Goal: Find specific page/section

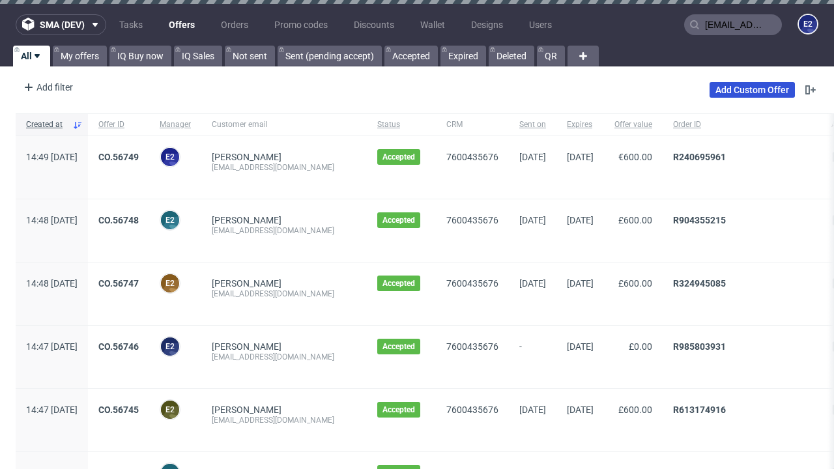
type input "[EMAIL_ADDRESS][DOMAIN_NAME]"
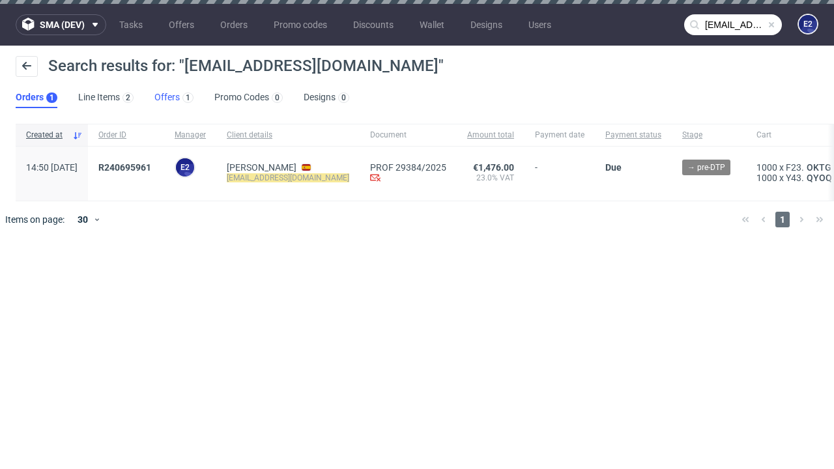
click at [174, 98] on link "Offers 1" at bounding box center [173, 97] width 39 height 21
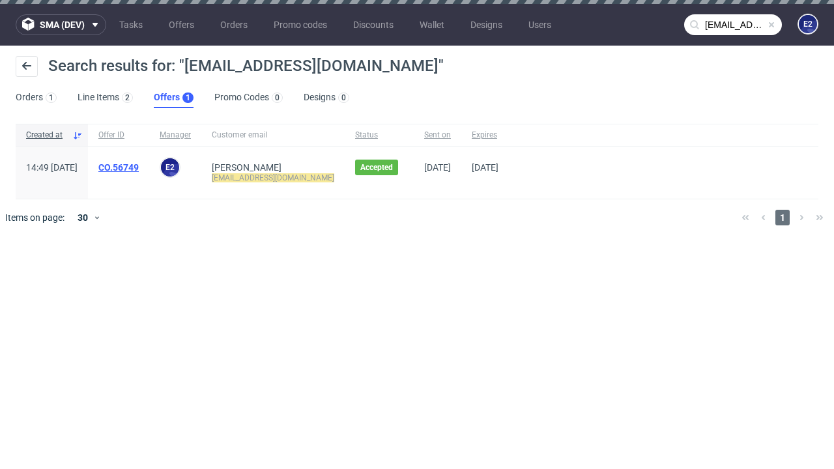
click at [139, 167] on link "CO.56749" at bounding box center [118, 167] width 40 height 10
